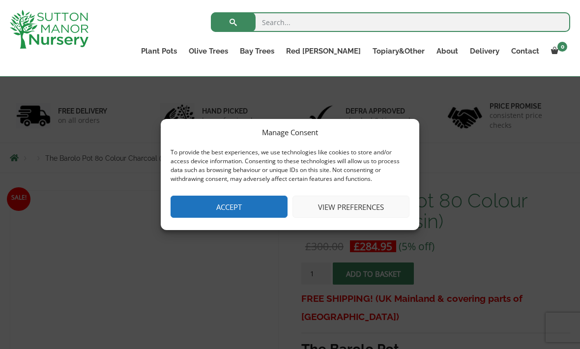
scroll to position [55, 0]
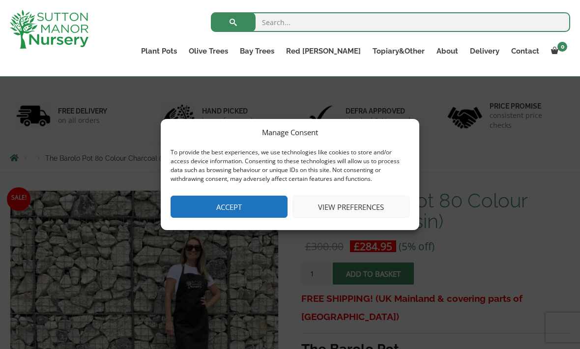
click at [211, 203] on button "Accept" at bounding box center [229, 207] width 117 height 22
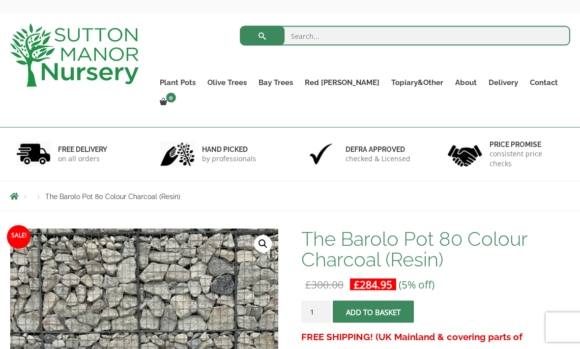
scroll to position [0, 0]
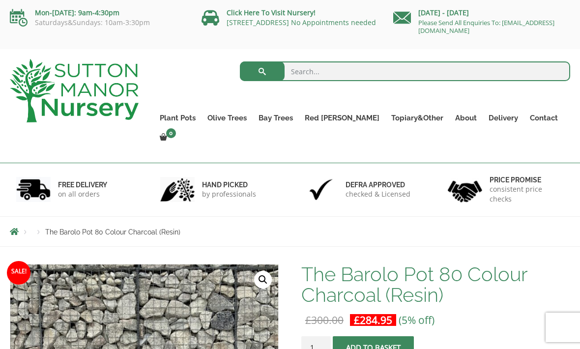
click at [0, 0] on link "The Old Stone Pots" at bounding box center [0, 0] width 0 height 0
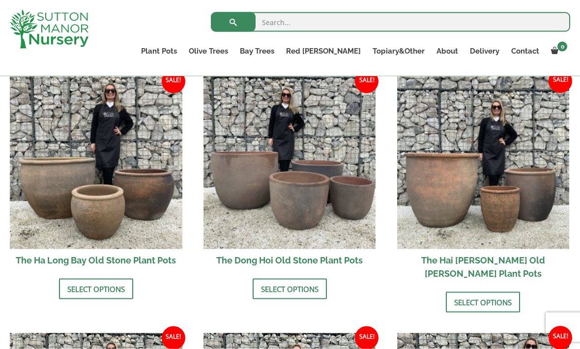
scroll to position [341, 0]
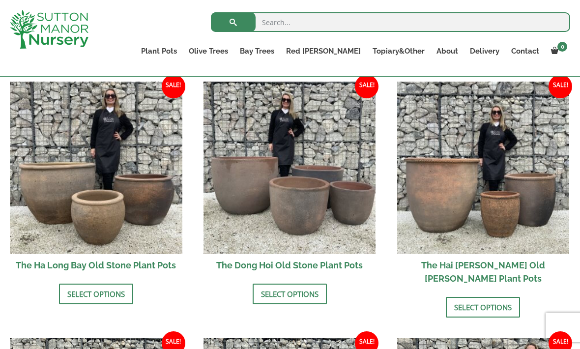
click at [268, 213] on img at bounding box center [290, 168] width 173 height 173
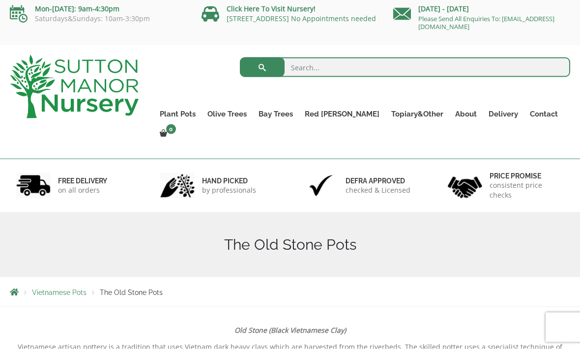
scroll to position [0, 0]
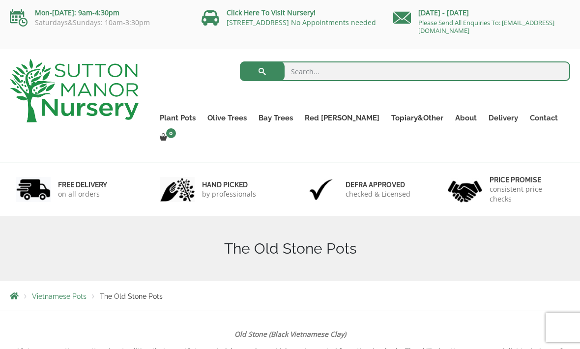
click at [0, 0] on link "The Iron Stone Pots" at bounding box center [0, 0] width 0 height 0
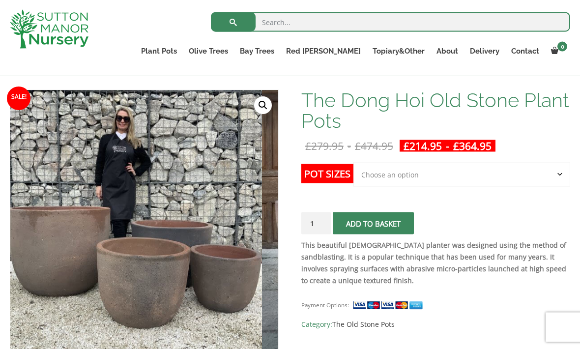
scroll to position [140, 0]
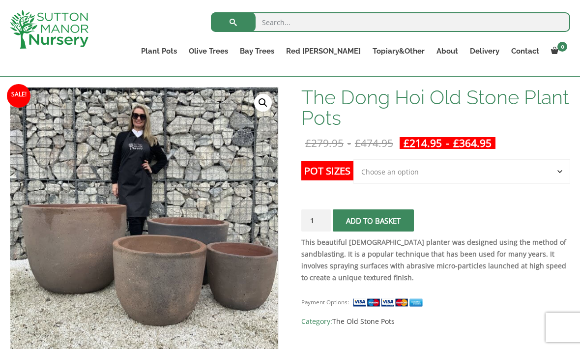
click at [381, 174] on select "Choose an option Click here to buy the 4th to Largest Pot In The Picture Click …" at bounding box center [462, 171] width 217 height 25
select select "Click here to buy the 2nd to Largest Pot In The Picture"
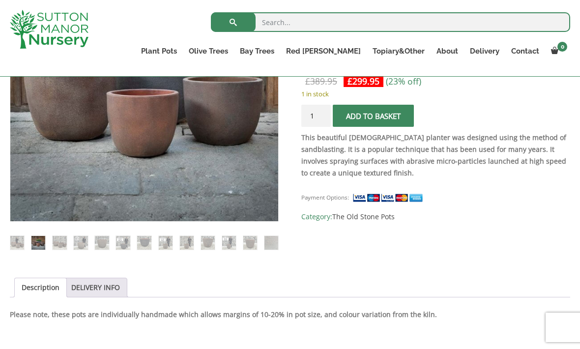
scroll to position [280, 0]
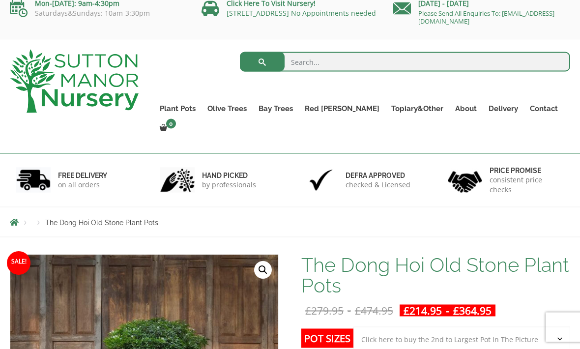
scroll to position [0, 0]
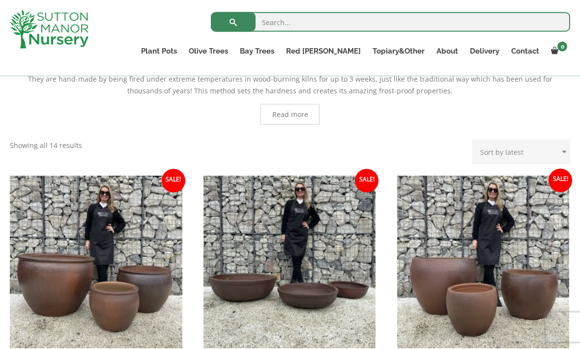
scroll to position [252, 0]
click at [0, 0] on link "Fibre Clay Pots" at bounding box center [0, 0] width 0 height 0
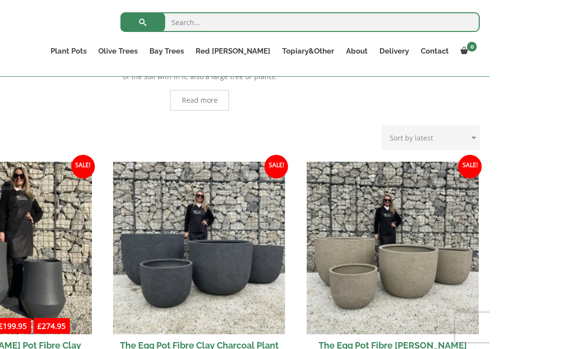
scroll to position [276, 0]
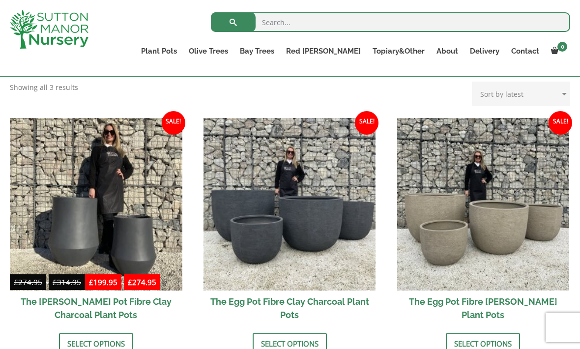
click at [0, 0] on link "Vietnamese Pots" at bounding box center [0, 0] width 0 height 0
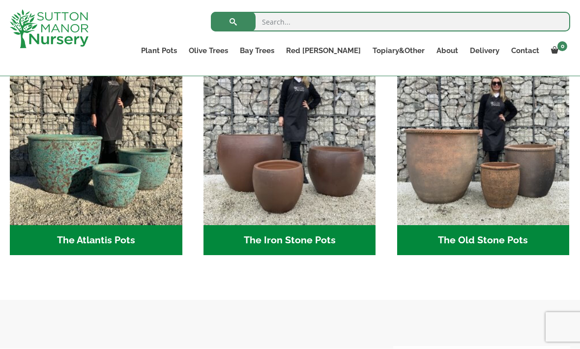
scroll to position [542, 0]
click at [99, 152] on img "Visit product category The Atlantis Pots" at bounding box center [96, 139] width 173 height 173
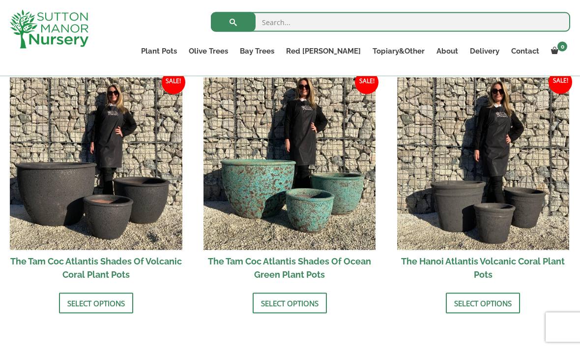
scroll to position [847, 0]
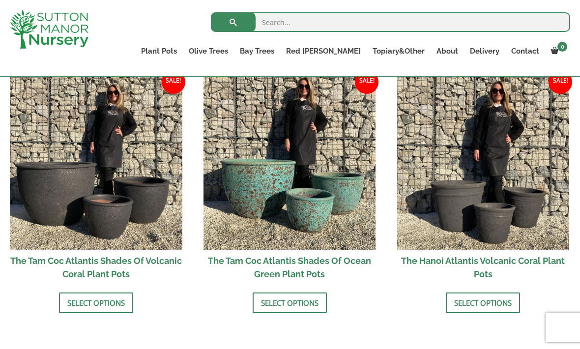
click at [260, 175] on img at bounding box center [290, 163] width 173 height 173
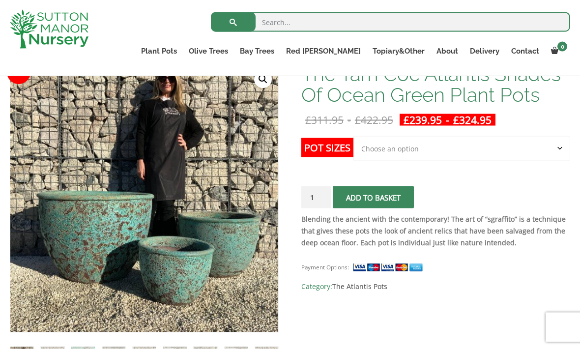
scroll to position [164, 0]
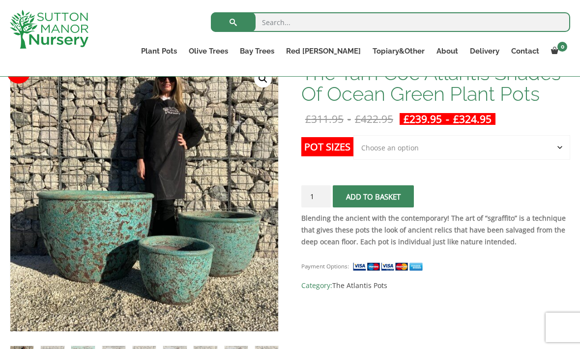
click at [388, 148] on select "Choose an option Click here to buy the 3rd to Largest Pot In The Picture Click …" at bounding box center [462, 147] width 217 height 25
select select "Click here to buy the 2nd to Largest Pot In The Picture"
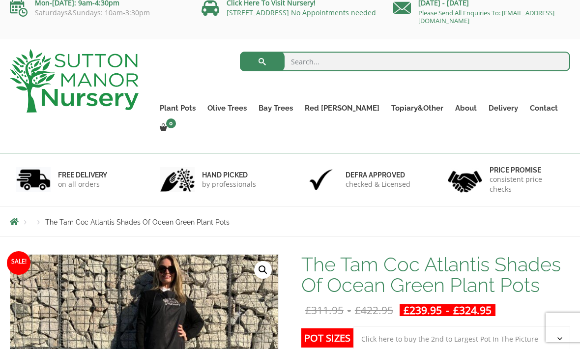
scroll to position [0, 0]
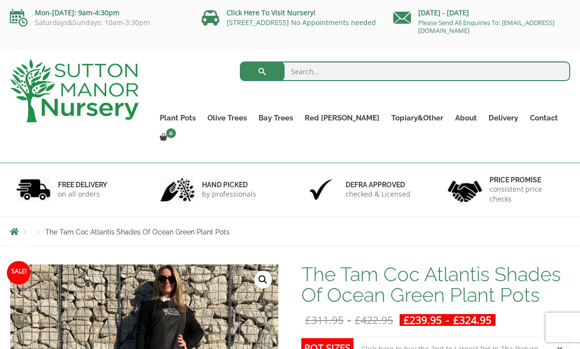
click at [0, 0] on link "Resin Bonded Pots" at bounding box center [0, 0] width 0 height 0
click at [0, 0] on link "The Milan Pots" at bounding box center [0, 0] width 0 height 0
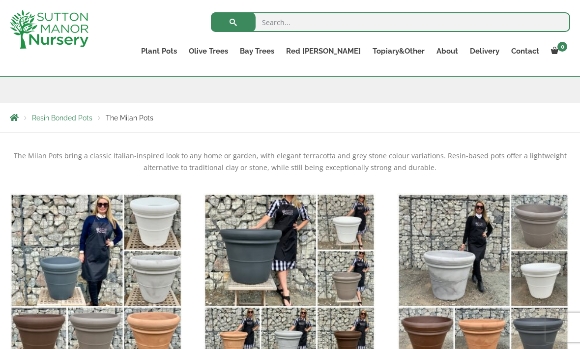
scroll to position [128, 0]
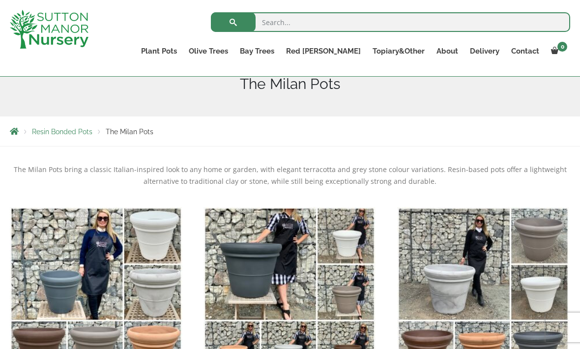
click at [0, 0] on link "The Capri Pots" at bounding box center [0, 0] width 0 height 0
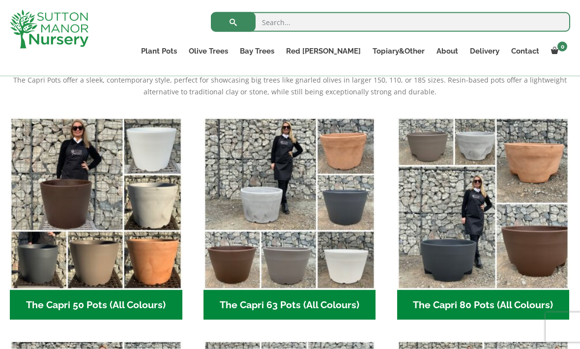
scroll to position [169, 0]
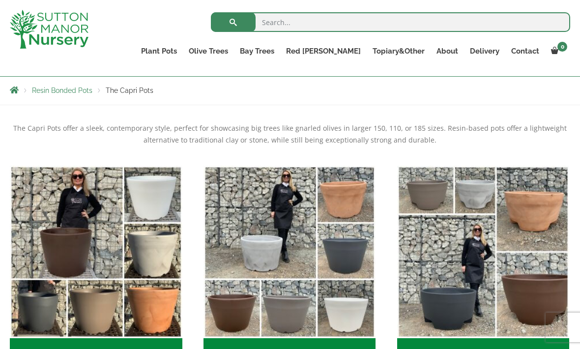
click at [0, 0] on link "The Brunello Pots" at bounding box center [0, 0] width 0 height 0
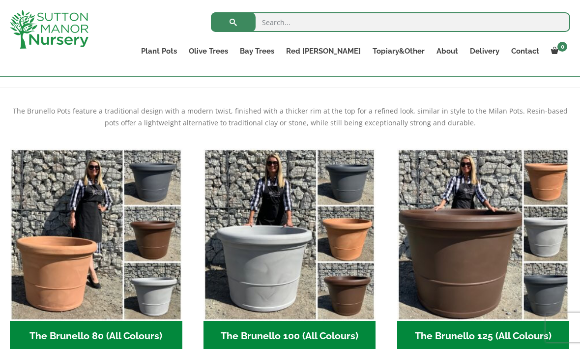
scroll to position [176, 0]
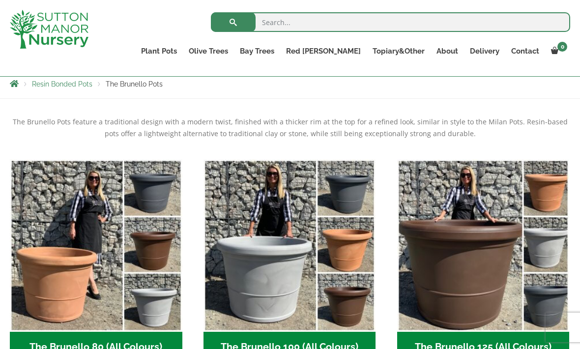
click at [60, 240] on img "Visit product category The Brunello 80 (All Colours)" at bounding box center [96, 245] width 173 height 173
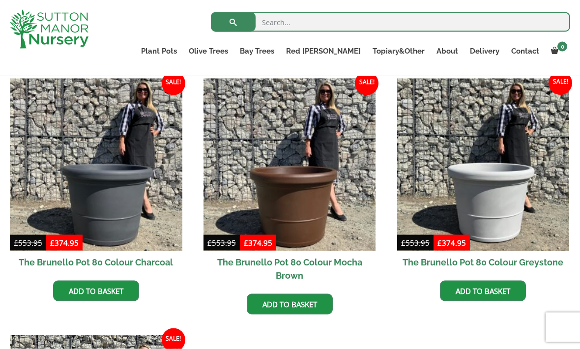
scroll to position [243, 0]
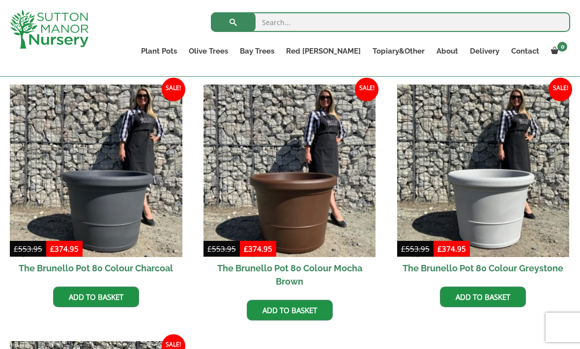
click at [465, 186] on img at bounding box center [483, 171] width 173 height 173
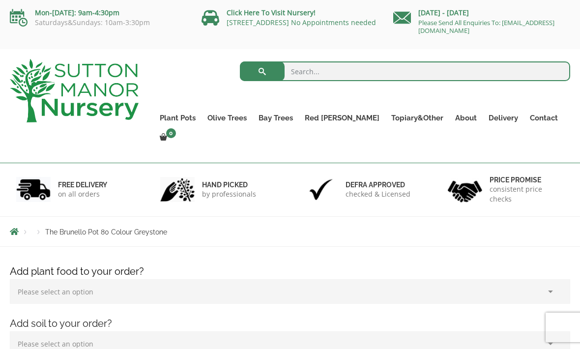
click at [0, 0] on link "Gnarled Multi Stems (Olive Trees)" at bounding box center [0, 0] width 0 height 0
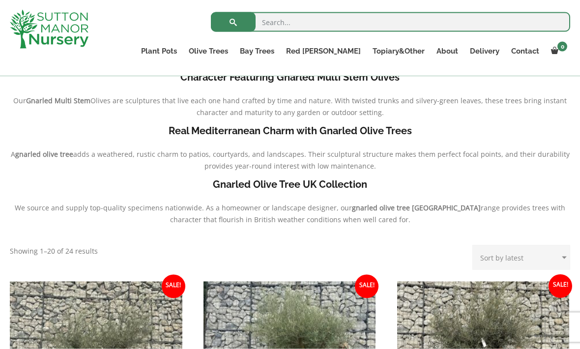
scroll to position [278, 0]
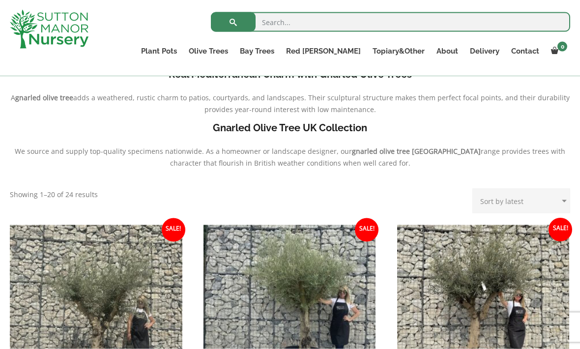
click at [491, 197] on select "Sort by popularity Sort by latest Sort by price: low to high Sort by price: hig…" at bounding box center [522, 201] width 98 height 25
select select "price"
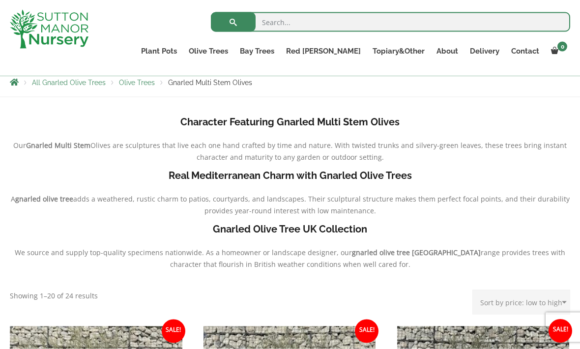
scroll to position [178, 0]
click at [0, 0] on link "Ancient Gnarled Olive Trees" at bounding box center [0, 0] width 0 height 0
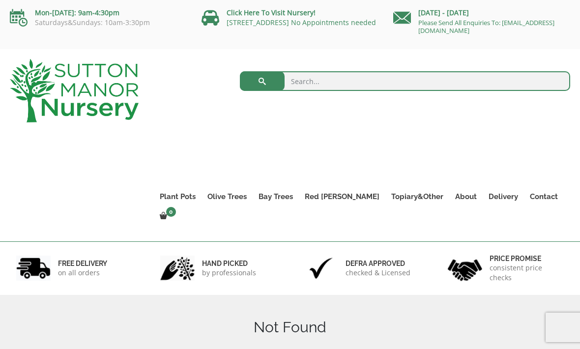
click at [0, 0] on link "Ancient Gnarled Olive Trees" at bounding box center [0, 0] width 0 height 0
click at [0, 0] on link "Gnarled Patio Pot Olive Trees" at bounding box center [0, 0] width 0 height 0
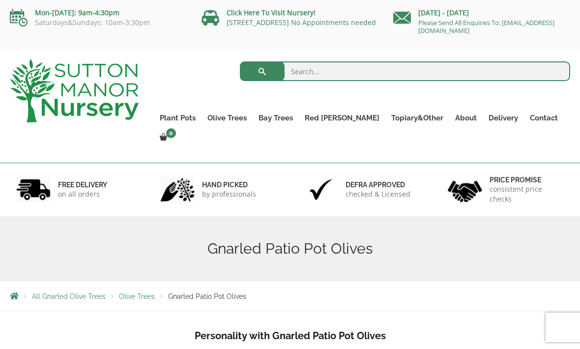
click at [0, 0] on link "Gnarled Multi Stems XXL (Low Bowl Olive Trees)" at bounding box center [0, 0] width 0 height 0
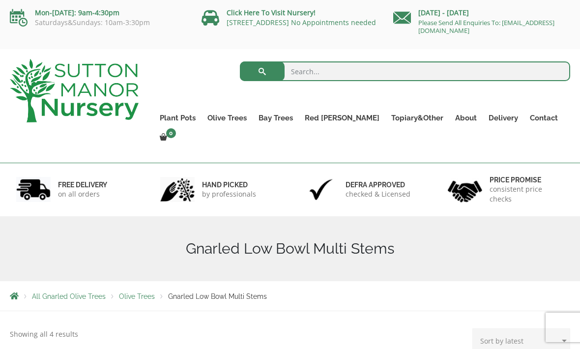
click at [0, 0] on link "Tuscan Olive Trees" at bounding box center [0, 0] width 0 height 0
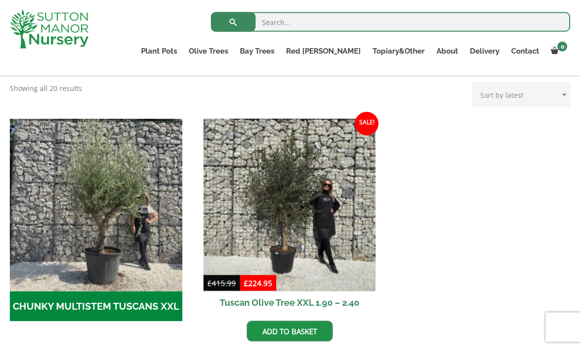
scroll to position [255, 0]
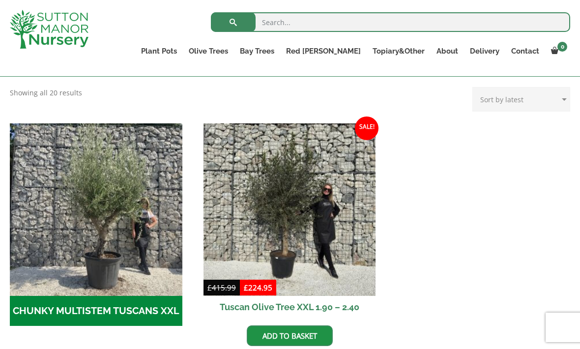
click at [85, 231] on img "Visit product category CHUNKY MULTISTEM TUSCANS XXL" at bounding box center [96, 209] width 173 height 173
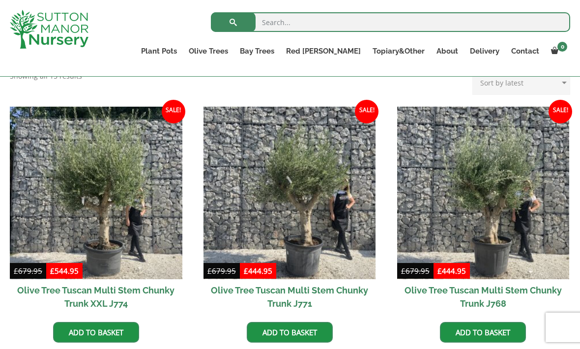
scroll to position [219, 0]
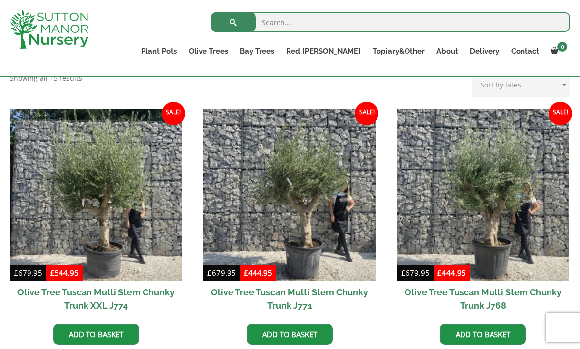
click at [290, 197] on img at bounding box center [290, 195] width 173 height 173
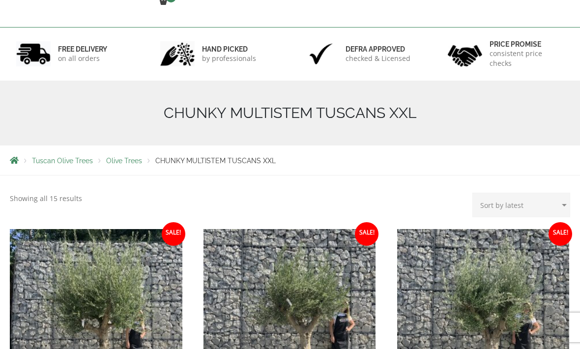
scroll to position [0, 0]
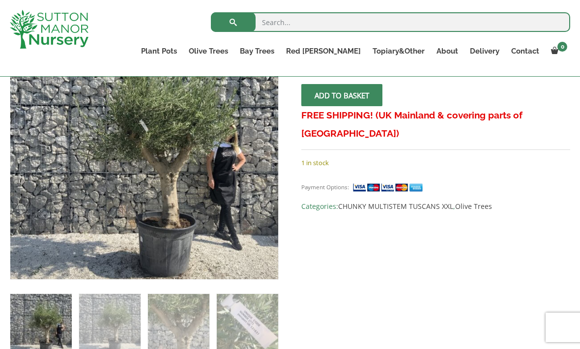
scroll to position [215, 0]
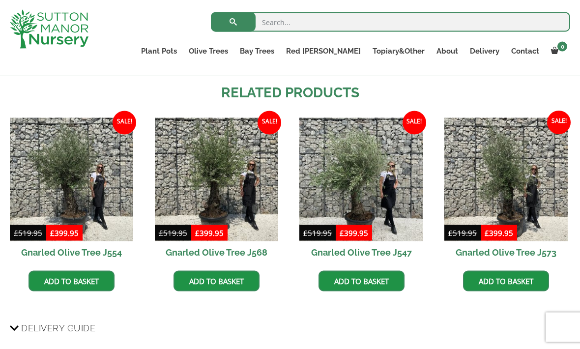
scroll to position [693, 0]
click at [203, 184] on img at bounding box center [216, 179] width 123 height 123
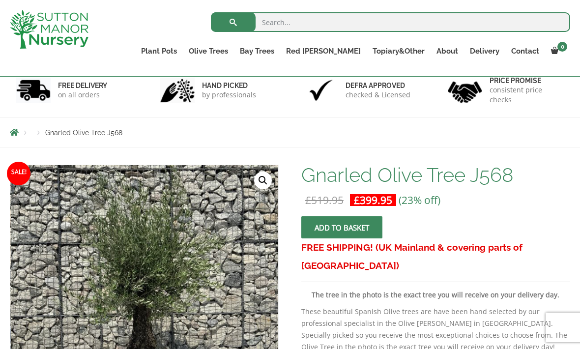
scroll to position [62, 0]
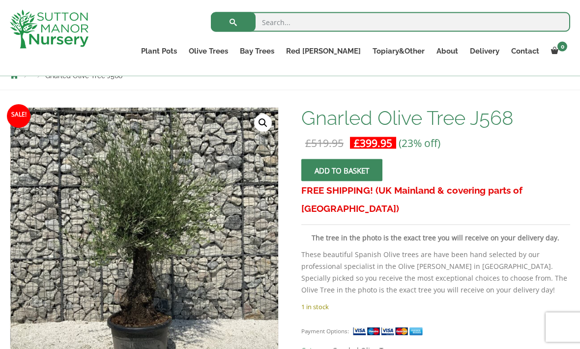
click at [320, 167] on button "Add to basket" at bounding box center [341, 170] width 81 height 22
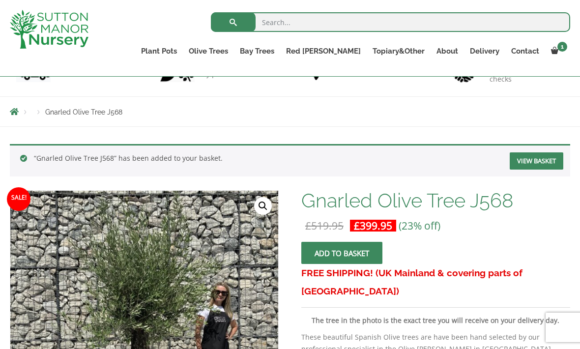
scroll to position [83, 0]
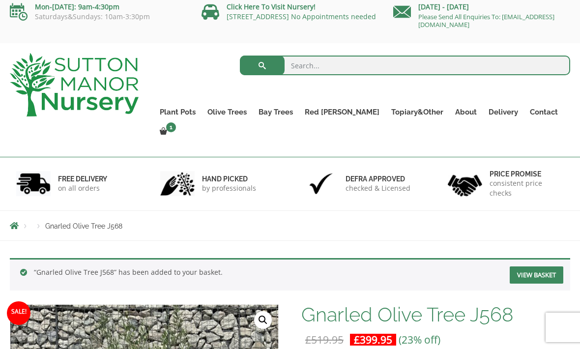
scroll to position [0, 0]
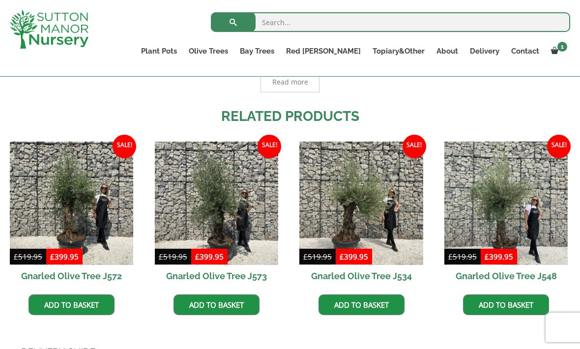
scroll to position [666, 0]
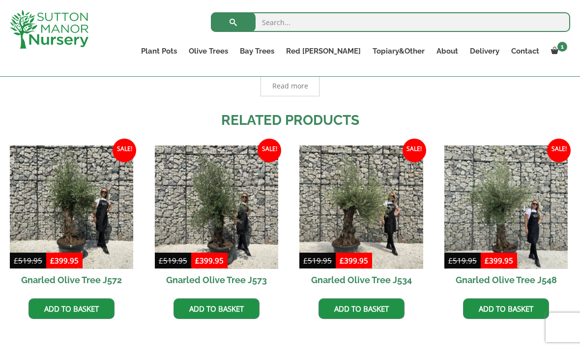
click at [338, 214] on img at bounding box center [361, 207] width 123 height 123
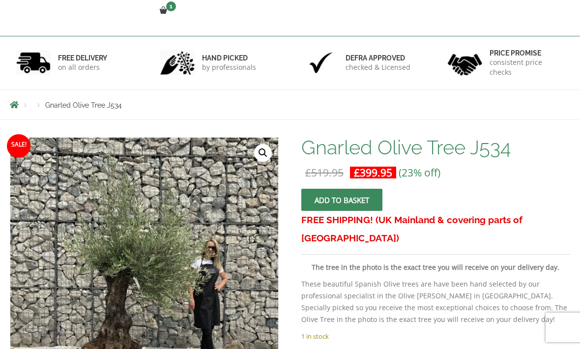
scroll to position [137, 0]
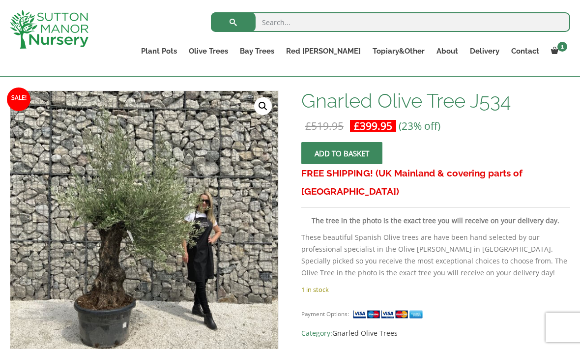
click at [112, 198] on img at bounding box center [250, 337] width 492 height 492
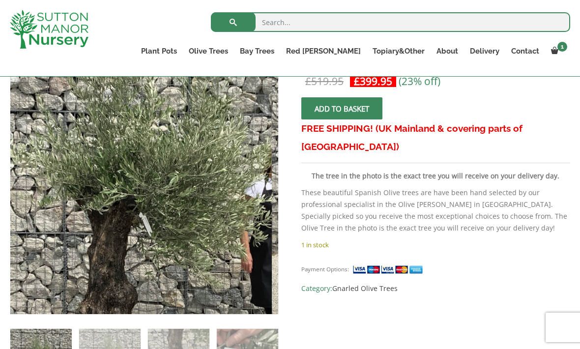
scroll to position [182, 0]
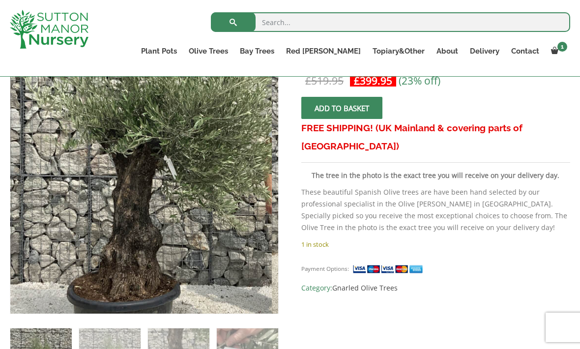
click at [82, 220] on img at bounding box center [185, 146] width 492 height 492
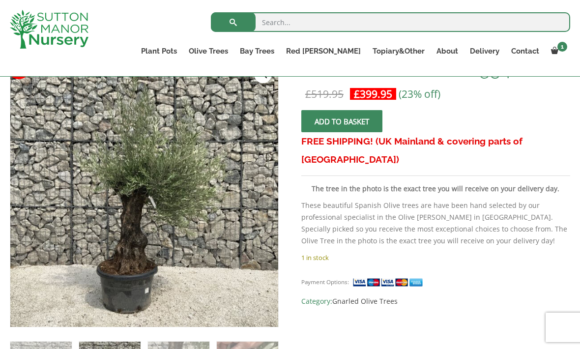
scroll to position [168, 0]
